Goal: Connect with others: Connect with others

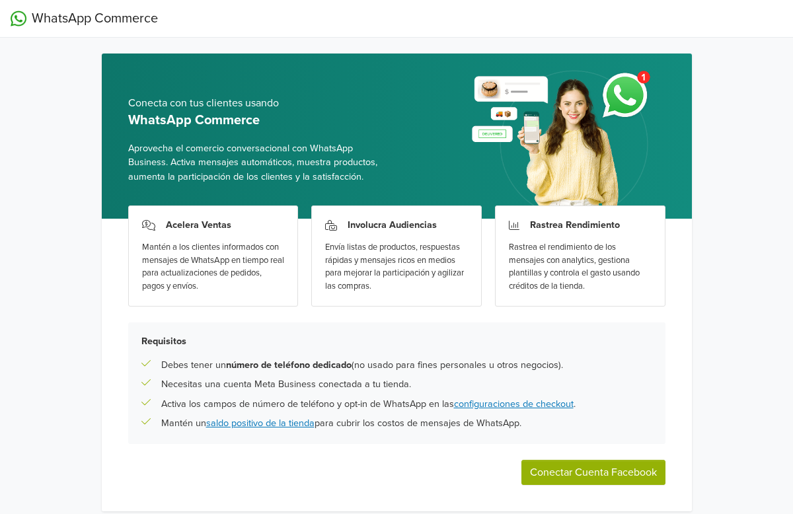
scroll to position [47, 0]
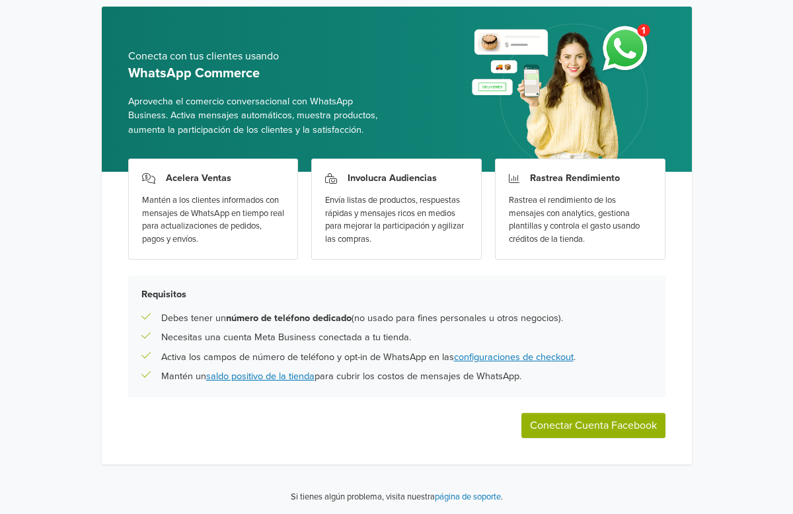
click at [584, 428] on button "Conectar Cuenta Facebook" at bounding box center [593, 425] width 144 height 25
click at [612, 431] on button "Conectar Cuenta Facebook" at bounding box center [593, 425] width 144 height 25
click at [577, 423] on button "Conectar Cuenta Facebook" at bounding box center [593, 425] width 144 height 25
click at [592, 419] on button "Conectar Cuenta Facebook" at bounding box center [593, 425] width 144 height 25
click at [588, 429] on button "Conectar Cuenta Facebook" at bounding box center [593, 425] width 144 height 25
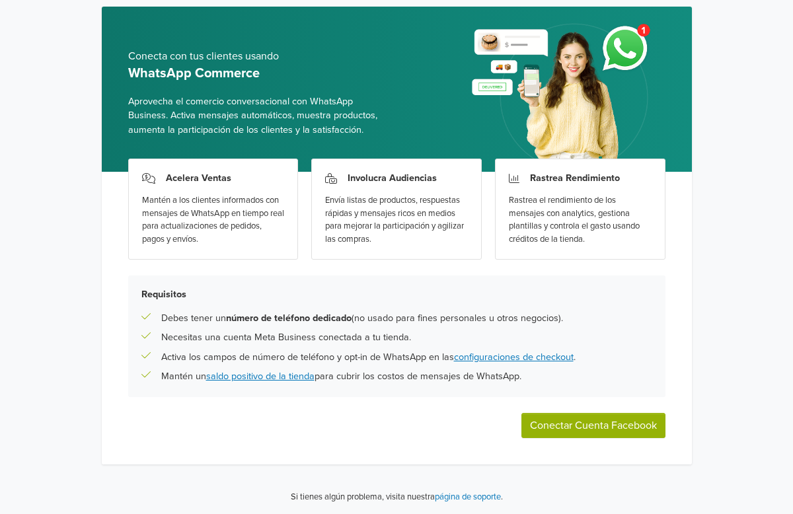
click at [628, 420] on button "Conectar Cuenta Facebook" at bounding box center [593, 425] width 144 height 25
